Goal: Task Accomplishment & Management: Use online tool/utility

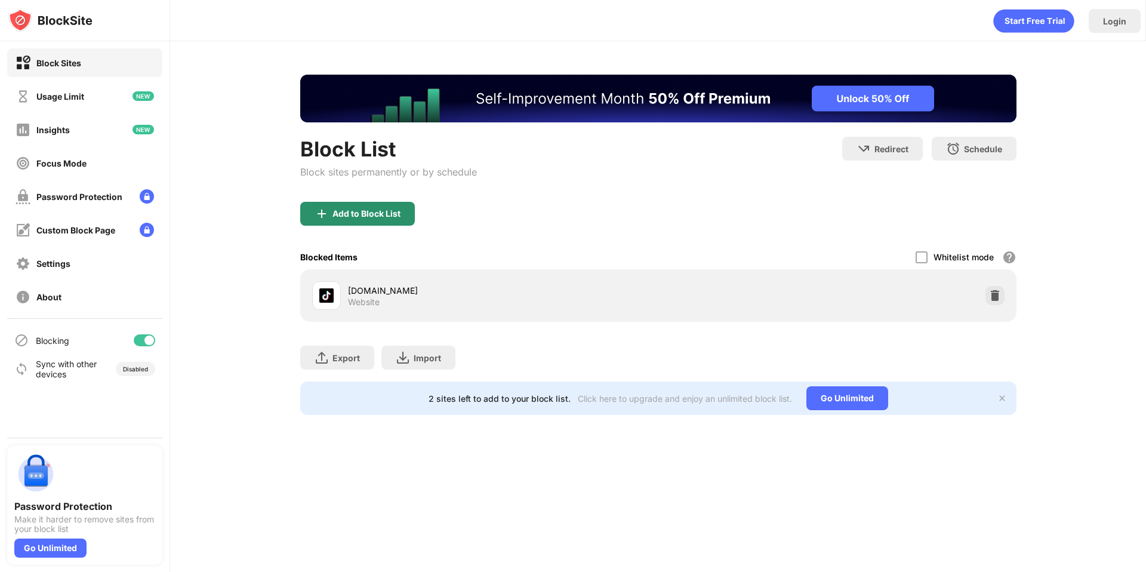
click at [364, 217] on div "Add to Block List" at bounding box center [366, 214] width 68 height 10
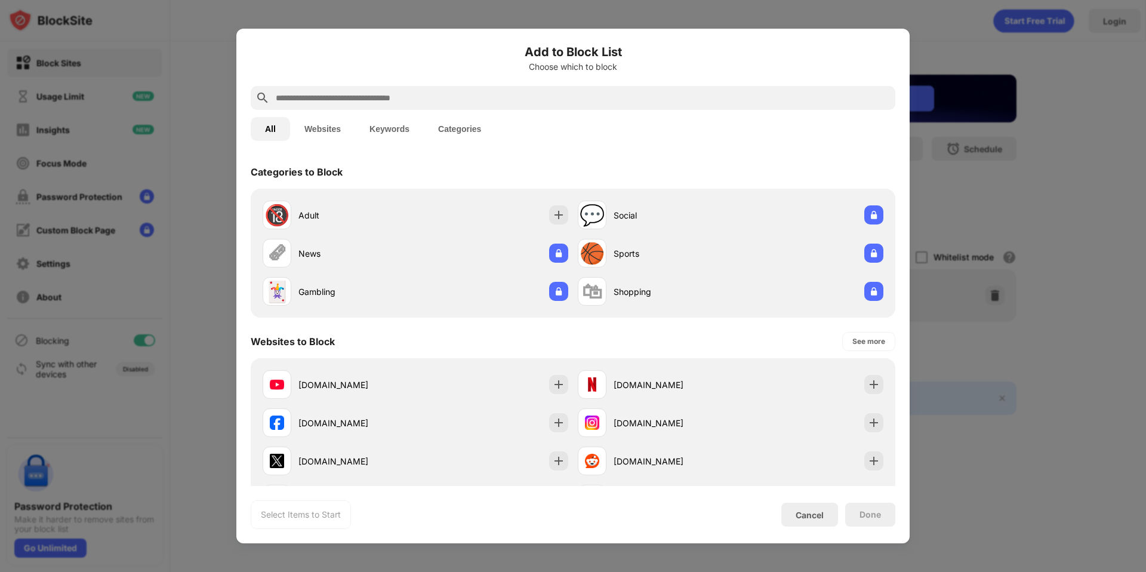
click at [328, 104] on input "text" at bounding box center [582, 98] width 616 height 14
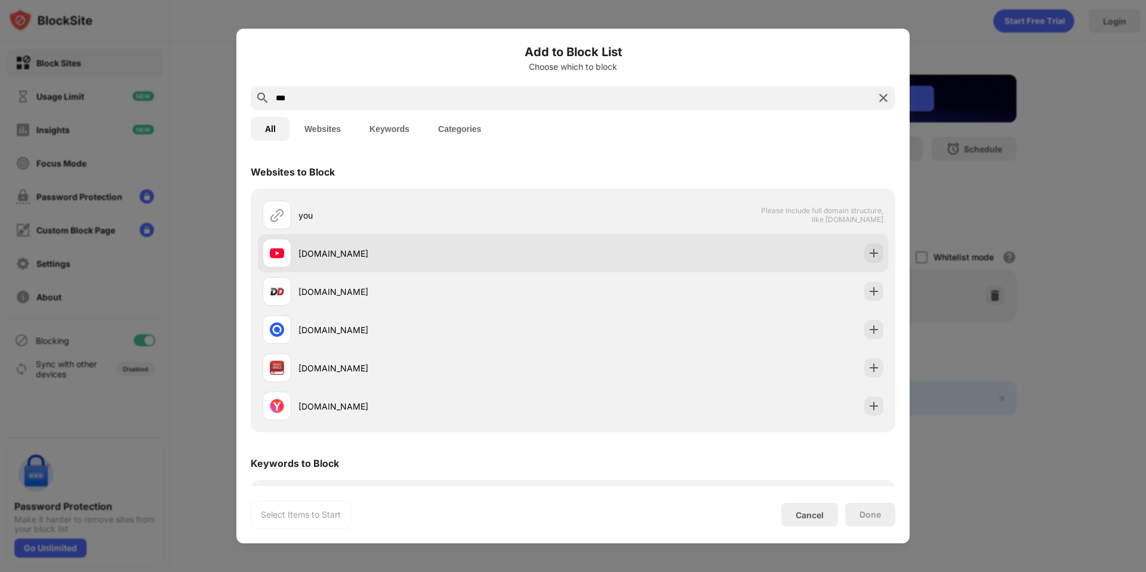
type input "***"
click at [362, 251] on div "youtube.com" at bounding box center [435, 253] width 274 height 13
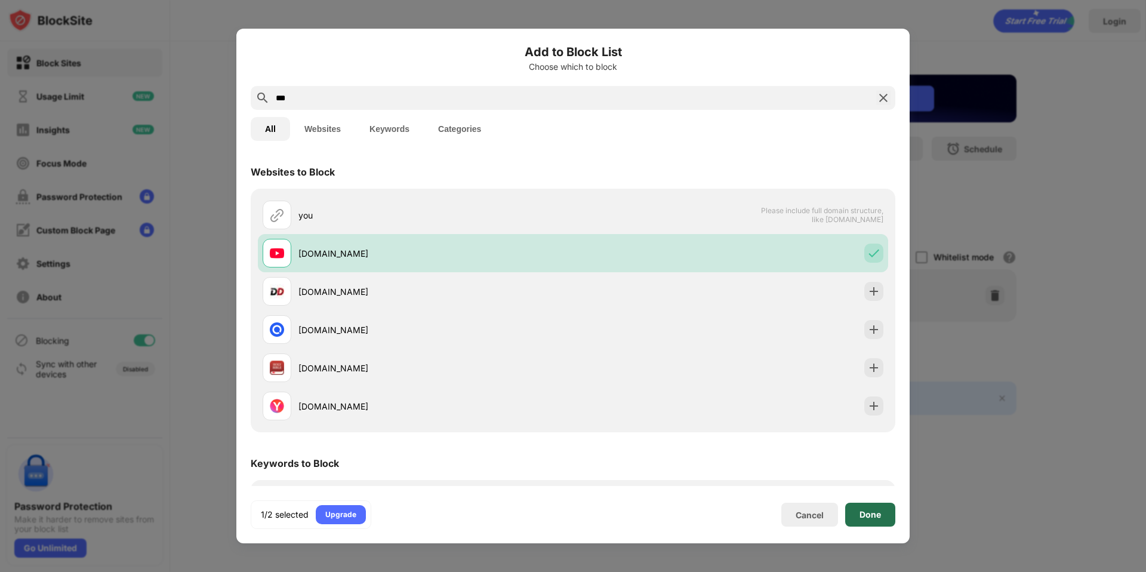
click at [858, 509] on div "Done" at bounding box center [870, 514] width 50 height 24
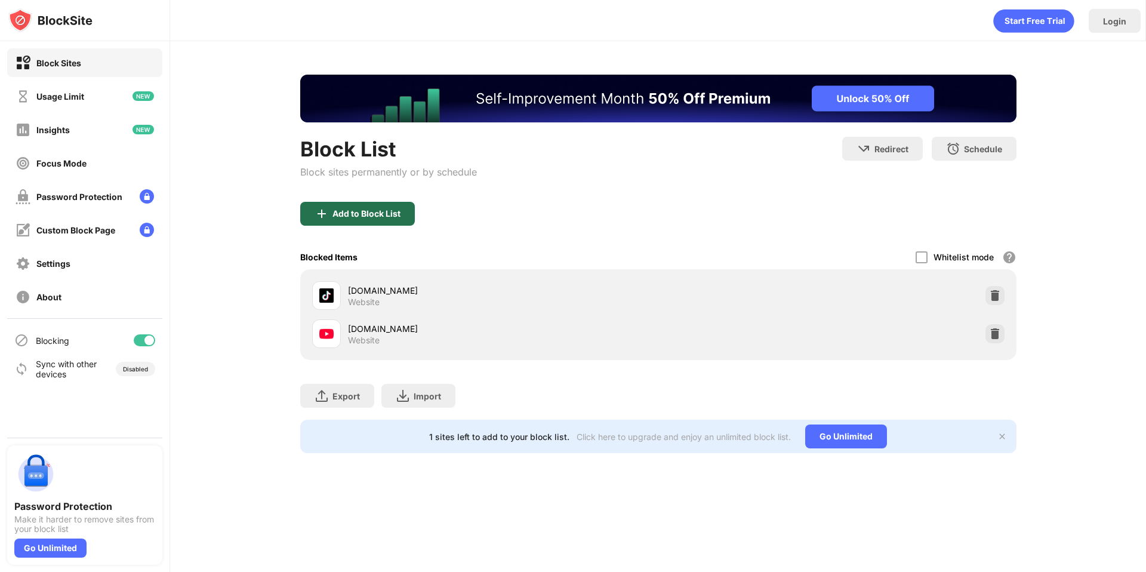
click at [357, 212] on div "Add to Block List" at bounding box center [366, 214] width 68 height 10
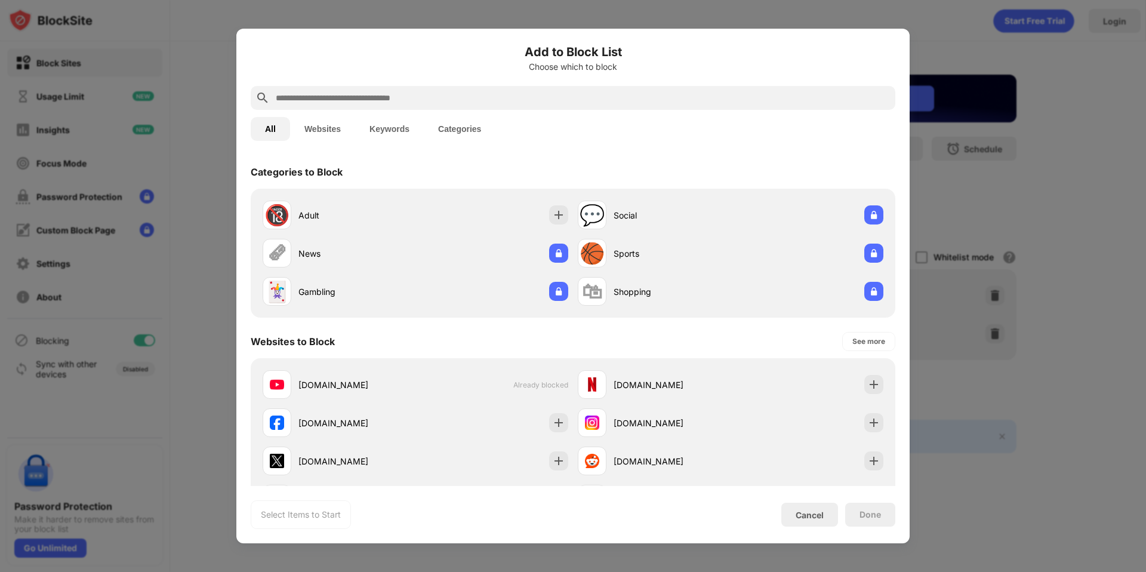
click at [338, 106] on div at bounding box center [573, 98] width 644 height 24
click at [332, 94] on input "text" at bounding box center [582, 98] width 616 height 14
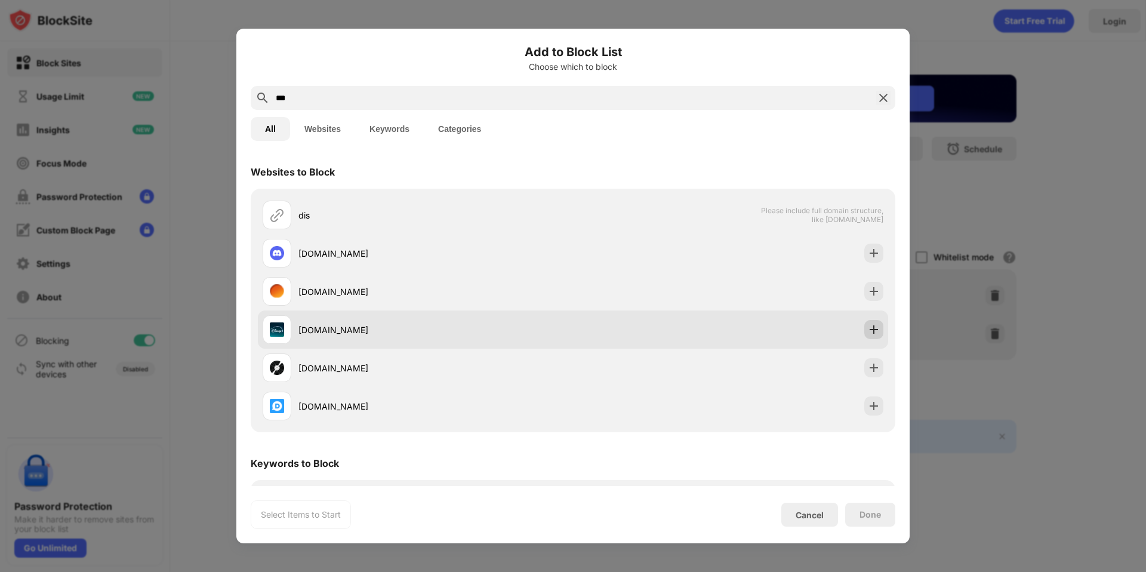
type input "***"
click at [868, 332] on img at bounding box center [874, 329] width 12 height 12
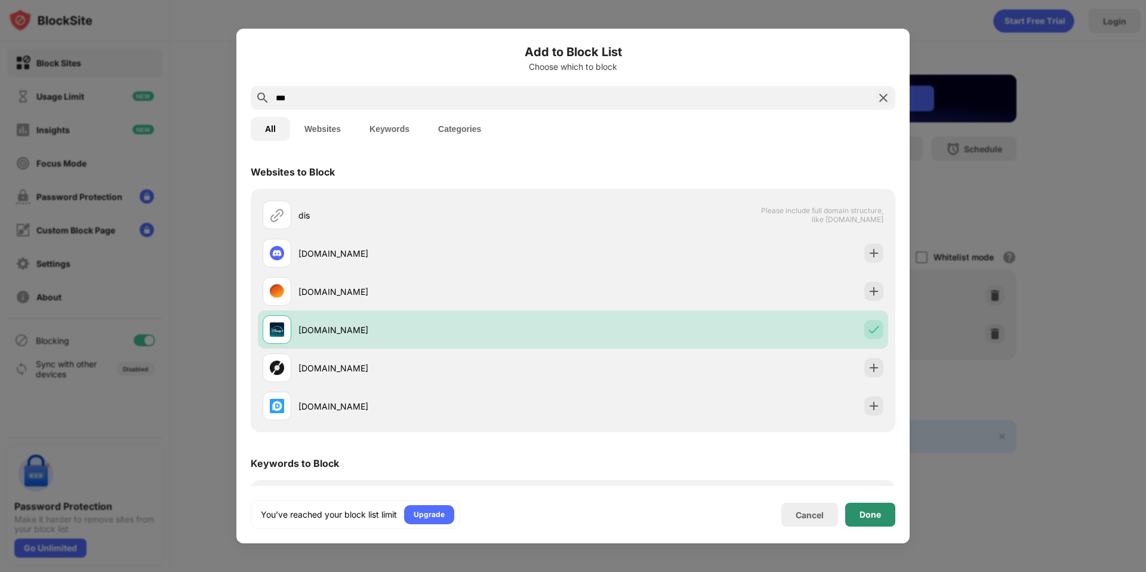
click at [879, 522] on div "Done" at bounding box center [870, 514] width 50 height 24
